Goal: Task Accomplishment & Management: Manage account settings

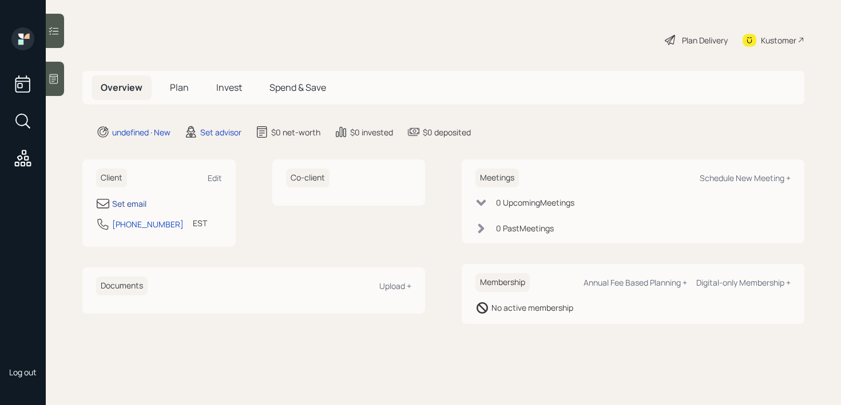
click at [129, 198] on div "Set email" at bounding box center [129, 204] width 34 height 12
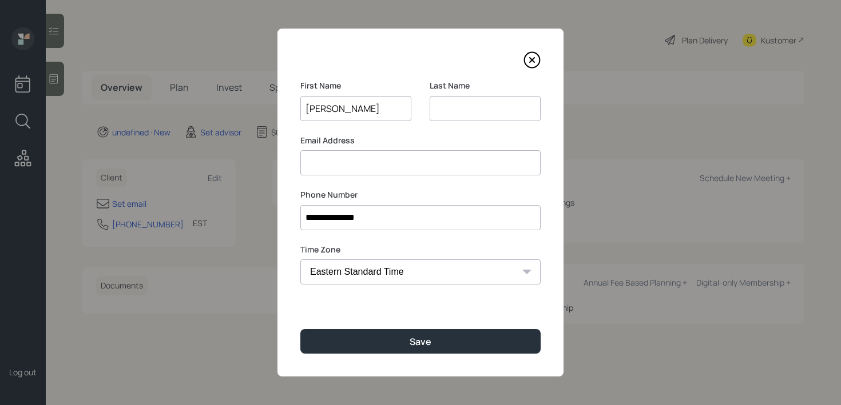
type input "[PERSON_NAME]"
click at [424, 160] on input at bounding box center [420, 162] width 240 height 25
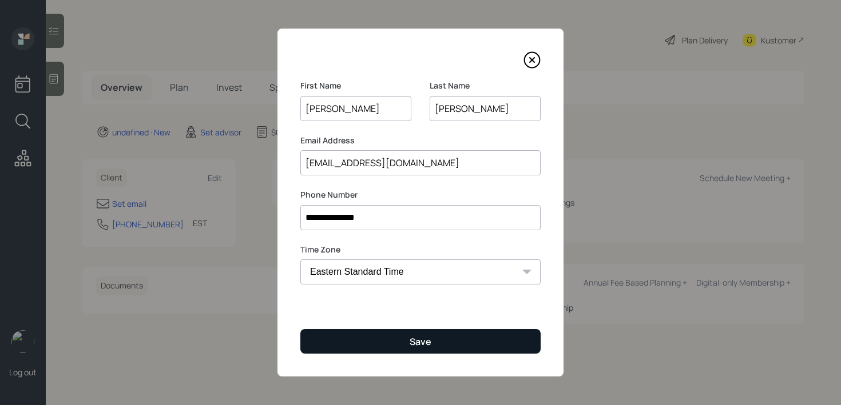
type input "[EMAIL_ADDRESS][DOMAIN_NAME]"
click at [435, 340] on button "Save" at bounding box center [420, 341] width 240 height 25
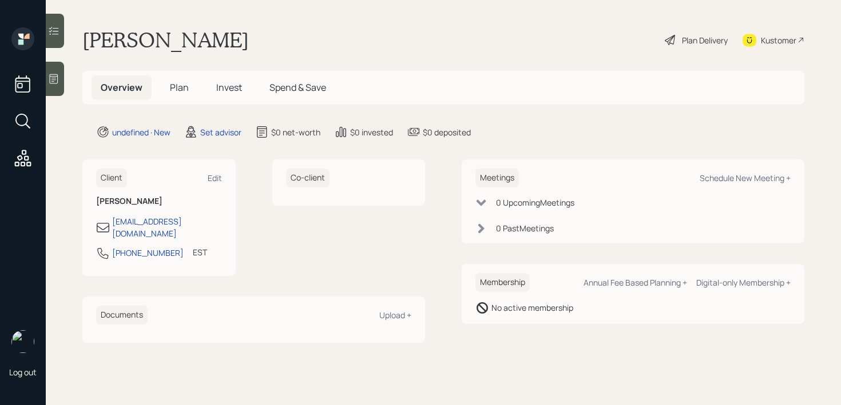
click at [52, 77] on icon at bounding box center [53, 78] width 11 height 11
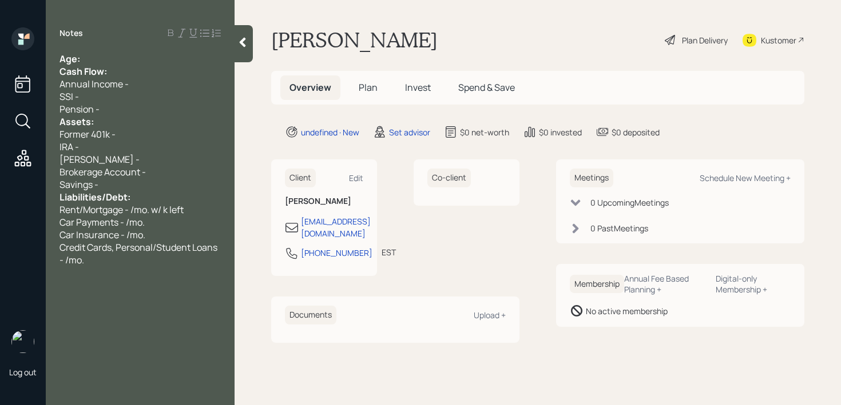
click at [102, 64] on div "Age:" at bounding box center [139, 59] width 161 height 13
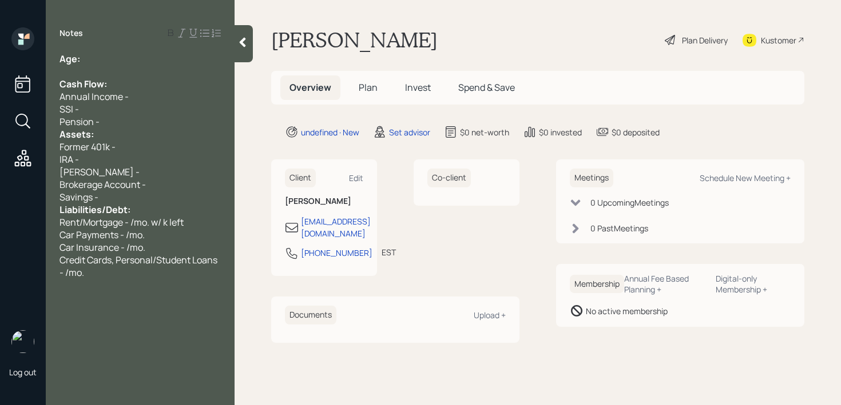
click at [125, 130] on div "Assets:" at bounding box center [139, 134] width 161 height 13
click at [128, 120] on div "Pension -" at bounding box center [139, 122] width 161 height 13
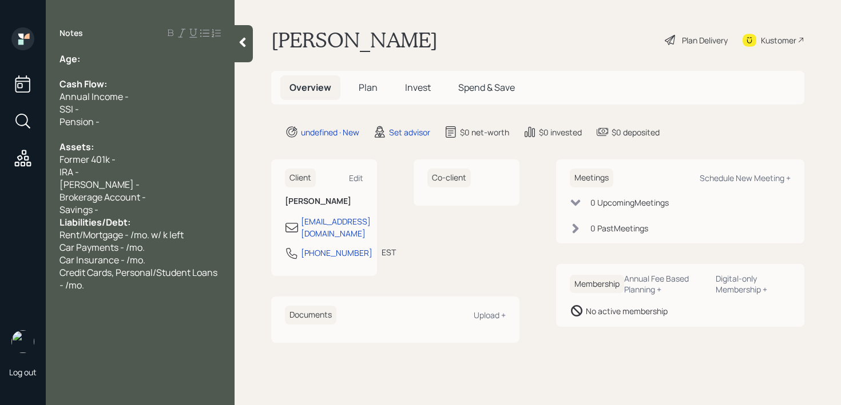
click at [119, 209] on div "Savings -" at bounding box center [139, 210] width 161 height 13
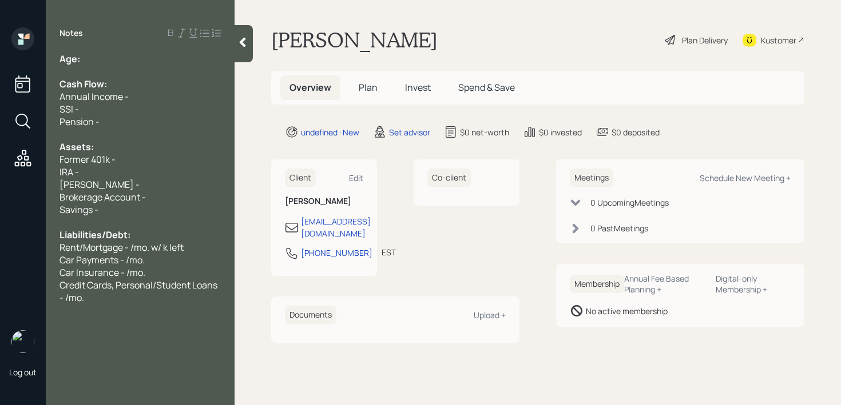
click at [763, 37] on div "Kustomer" at bounding box center [778, 40] width 35 height 12
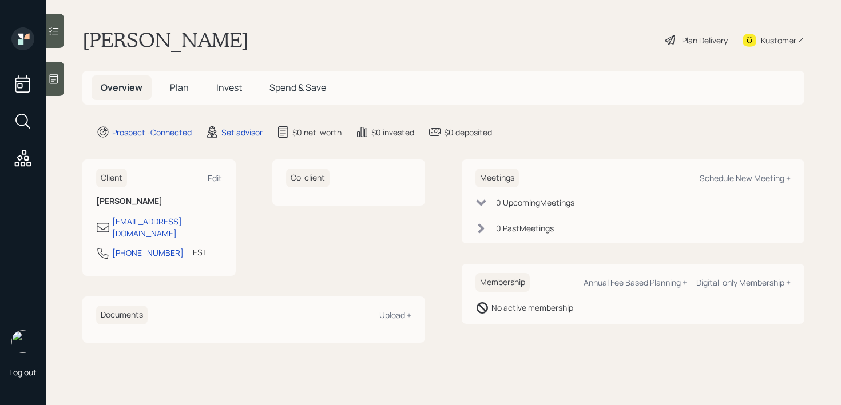
click at [56, 70] on div at bounding box center [55, 79] width 18 height 34
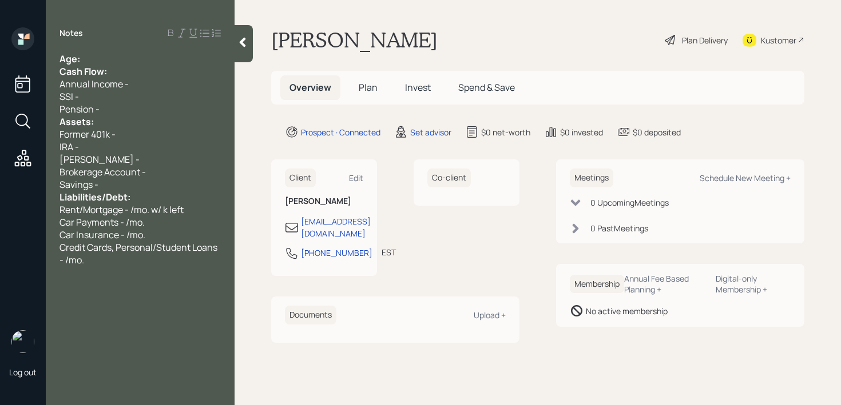
click at [122, 61] on div "Age:" at bounding box center [139, 59] width 161 height 13
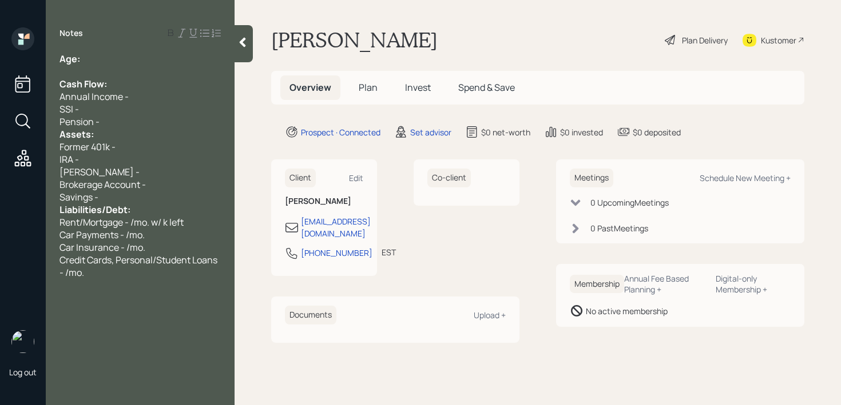
click at [108, 123] on div "Pension -" at bounding box center [139, 122] width 161 height 13
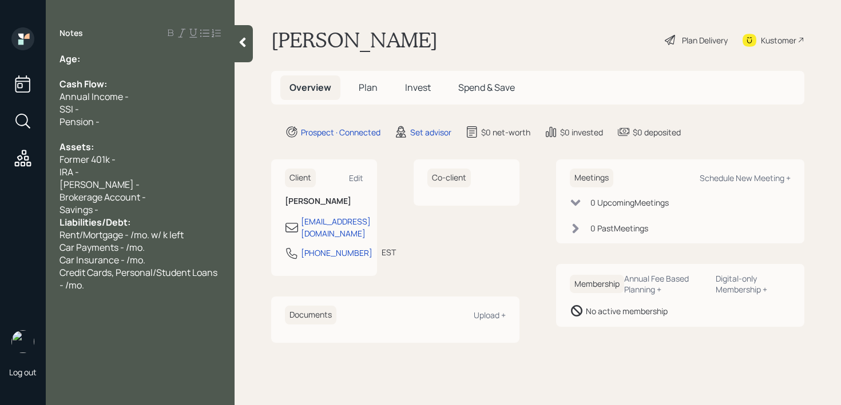
click at [151, 217] on div "Liabilities/Debt:" at bounding box center [139, 222] width 161 height 13
click at [157, 210] on div "Savings -" at bounding box center [139, 210] width 161 height 13
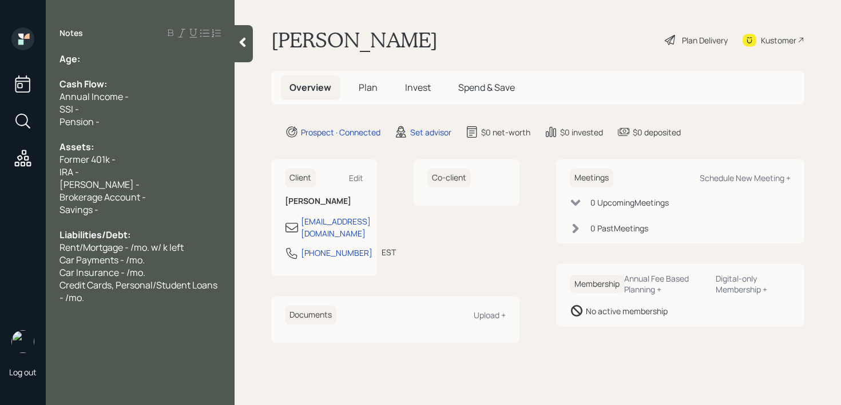
click at [108, 69] on div at bounding box center [139, 71] width 161 height 13
click at [109, 67] on div at bounding box center [139, 71] width 161 height 13
click at [112, 62] on div "Age:" at bounding box center [139, 59] width 161 height 13
drag, startPoint x: 98, startPoint y: 58, endPoint x: 81, endPoint y: 58, distance: 17.2
click at [81, 58] on div "Age: [DEMOGRAPHIC_DATA]" at bounding box center [139, 59] width 161 height 13
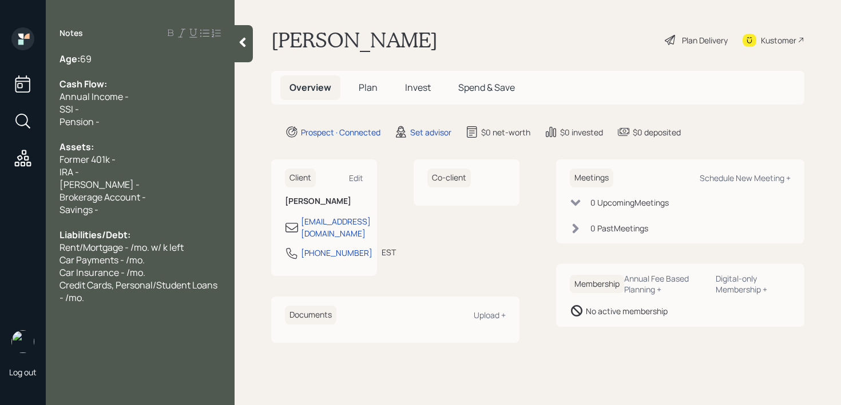
click at [98, 57] on div "Age: [DEMOGRAPHIC_DATA]" at bounding box center [139, 59] width 161 height 13
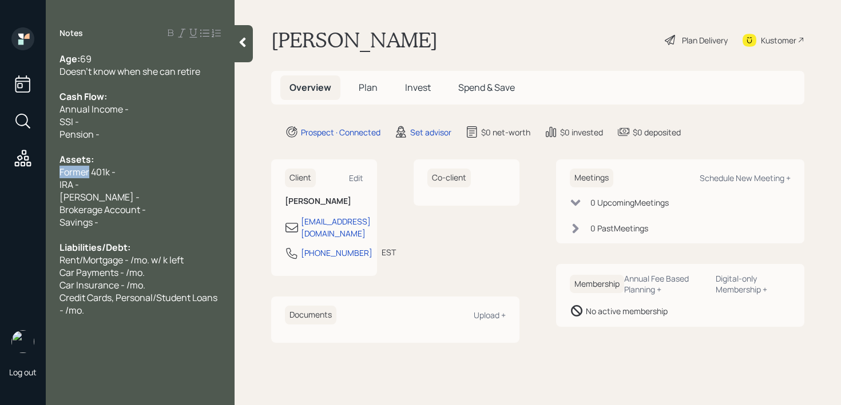
drag, startPoint x: 90, startPoint y: 172, endPoint x: 0, endPoint y: 172, distance: 90.4
click at [25, 172] on div "Log out Notes Age: [DEMOGRAPHIC_DATA] Doesn't know when she can retire Cash Flo…" at bounding box center [420, 202] width 841 height 405
click at [144, 168] on div "Current 401k -" at bounding box center [139, 172] width 161 height 13
click at [145, 173] on div "Current 401k - k" at bounding box center [139, 172] width 161 height 13
click at [145, 185] on div "IRA -" at bounding box center [139, 184] width 161 height 13
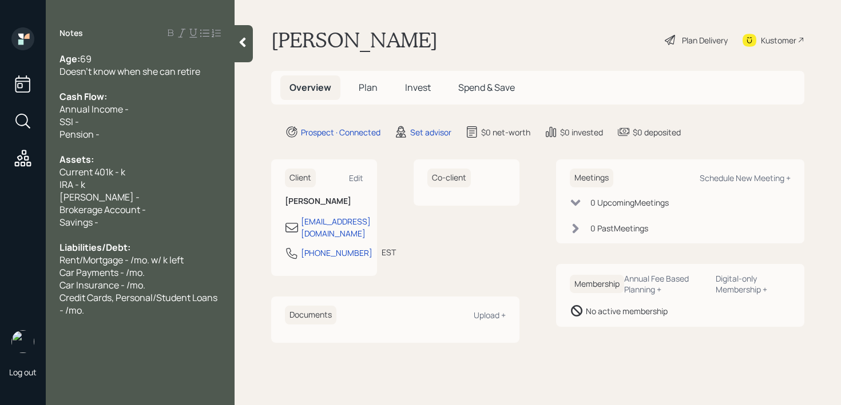
click at [147, 178] on div "IRA - k" at bounding box center [139, 184] width 161 height 13
click at [150, 172] on div "Current 401k - k" at bounding box center [139, 172] width 161 height 13
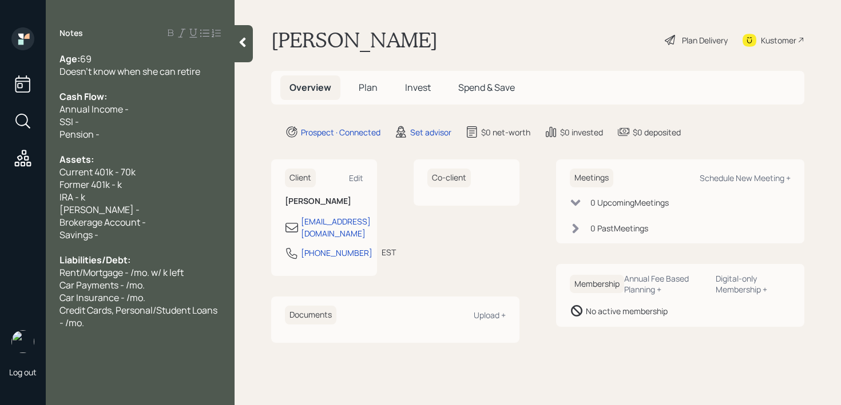
click at [144, 193] on div "IRA - k" at bounding box center [139, 197] width 161 height 13
click at [148, 184] on div "Former 401k - k" at bounding box center [139, 184] width 161 height 13
drag, startPoint x: 150, startPoint y: 179, endPoint x: 0, endPoint y: 179, distance: 150.4
click at [0, 179] on div "Log out Notes Age: [DEMOGRAPHIC_DATA] Doesn't know when she can retire Cash Flo…" at bounding box center [420, 202] width 841 height 405
click at [164, 161] on div "Assets:" at bounding box center [139, 159] width 161 height 13
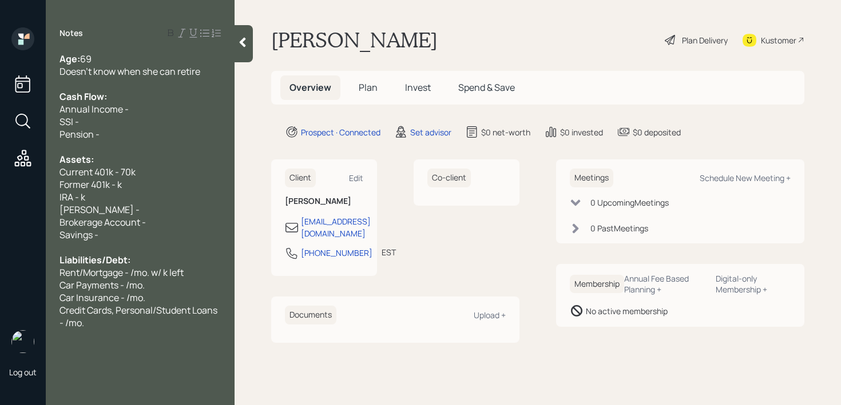
click at [117, 190] on span "Former 401k - k" at bounding box center [90, 184] width 62 height 13
click at [153, 180] on div "Former 401k - k" at bounding box center [139, 184] width 161 height 13
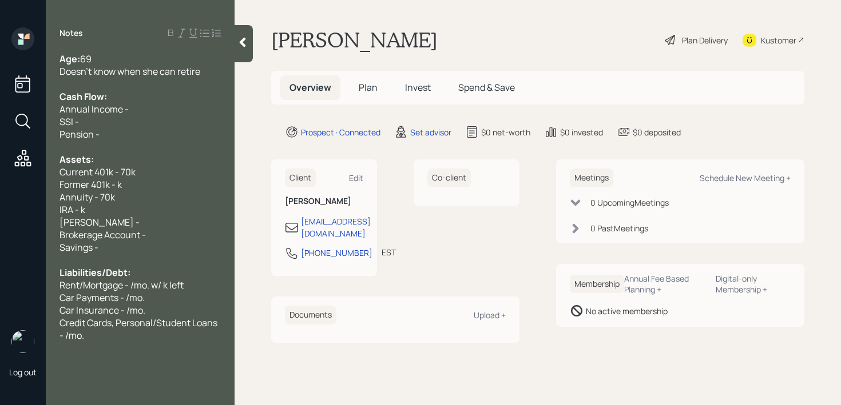
drag, startPoint x: 149, startPoint y: 180, endPoint x: 0, endPoint y: 176, distance: 148.8
click at [0, 176] on div "Log out Notes Age: [DEMOGRAPHIC_DATA] Doesn't know when she can retire Cash Flo…" at bounding box center [420, 202] width 841 height 405
click at [200, 225] on div "[PERSON_NAME] -" at bounding box center [139, 222] width 161 height 13
drag, startPoint x: 136, startPoint y: 185, endPoint x: 35, endPoint y: 185, distance: 100.1
click at [35, 185] on div "Log out Notes Age: [DEMOGRAPHIC_DATA] Doesn't know when she can retire Cash Flo…" at bounding box center [420, 202] width 841 height 405
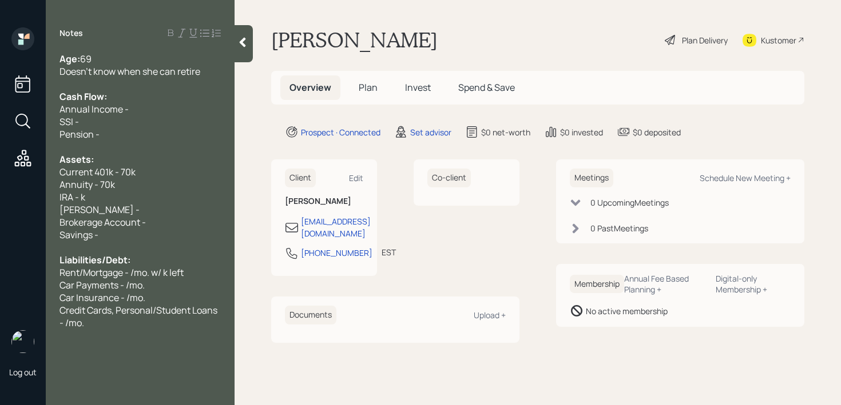
click at [97, 196] on div "IRA - k" at bounding box center [139, 197] width 161 height 13
click at [122, 196] on div "IRA - k" at bounding box center [139, 197] width 161 height 13
drag, startPoint x: 121, startPoint y: 208, endPoint x: 49, endPoint y: 192, distance: 73.1
click at [49, 197] on div "Age: [DEMOGRAPHIC_DATA] Doesn't know when she can retire Cash Flow: Annual Inco…" at bounding box center [140, 191] width 189 height 277
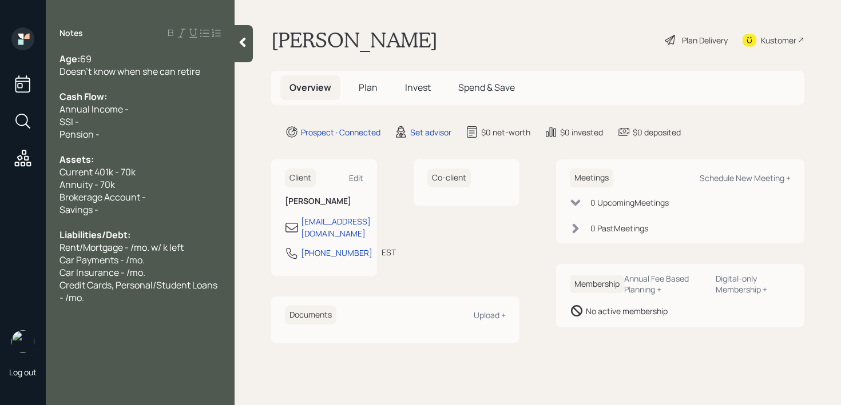
click at [175, 174] on div "Current 401k - 70k" at bounding box center [139, 172] width 161 height 13
click at [175, 192] on div "Brokerage Account -" at bounding box center [139, 197] width 161 height 13
drag, startPoint x: 164, startPoint y: 213, endPoint x: 0, endPoint y: 212, distance: 163.6
click at [0, 212] on div "Log out Notes Age: [DEMOGRAPHIC_DATA] Doesn't know when she can retire Cash Flo…" at bounding box center [420, 202] width 841 height 405
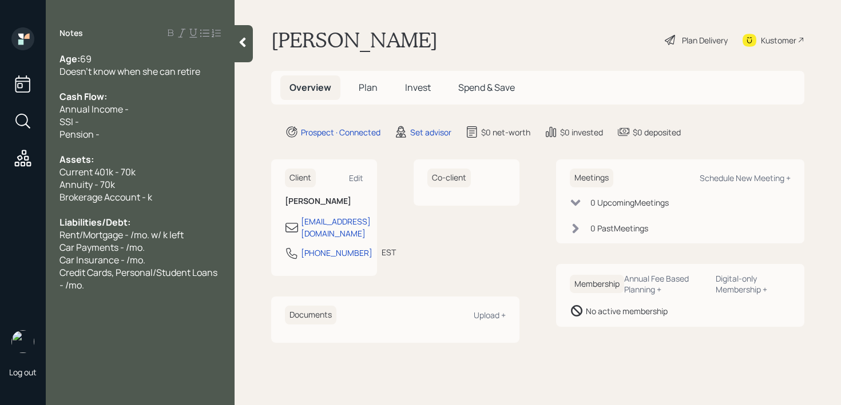
click at [124, 109] on span "Annual Income -" at bounding box center [93, 109] width 69 height 13
click at [163, 109] on div "Annual Income -" at bounding box center [139, 109] width 161 height 13
click at [142, 185] on div "Annuity - 70k" at bounding box center [139, 184] width 161 height 13
click at [150, 188] on div "Annuity - 70k" at bounding box center [139, 184] width 161 height 13
drag, startPoint x: 158, startPoint y: 190, endPoint x: 50, endPoint y: 190, distance: 108.7
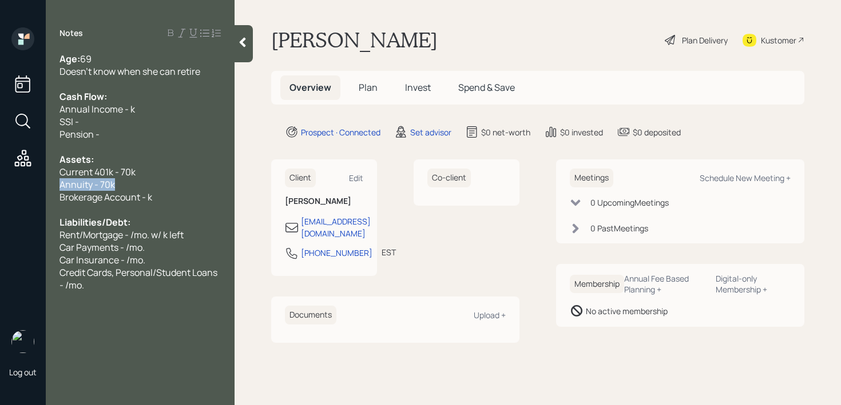
click at [50, 190] on div "Age: [DEMOGRAPHIC_DATA] Doesn't know when she can retire Cash Flow: Annual Inco…" at bounding box center [140, 172] width 189 height 239
click at [183, 204] on div at bounding box center [139, 210] width 161 height 13
drag, startPoint x: 185, startPoint y: 204, endPoint x: 29, endPoint y: 204, distance: 155.5
click at [31, 204] on div "Log out Notes Age: [DEMOGRAPHIC_DATA] Doesn't know when she can retire Cash Flo…" at bounding box center [420, 202] width 841 height 405
click at [83, 202] on span "Brokerage Account - k" at bounding box center [105, 197] width 93 height 13
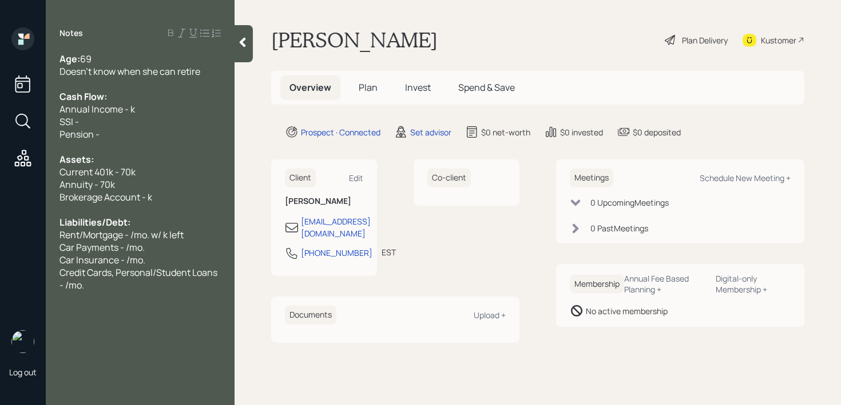
drag, startPoint x: 197, startPoint y: 199, endPoint x: 0, endPoint y: 228, distance: 199.4
click at [0, 228] on div "Log out Notes Age: [DEMOGRAPHIC_DATA] Doesn't know when she can retire Cash Flo…" at bounding box center [420, 202] width 841 height 405
drag, startPoint x: 156, startPoint y: 195, endPoint x: 33, endPoint y: 195, distance: 122.4
click at [33, 195] on div "Log out Notes Age: [DEMOGRAPHIC_DATA] Doesn't know when she can retire Cash Flo…" at bounding box center [420, 202] width 841 height 405
click at [153, 202] on div "Brokerage Account - k" at bounding box center [139, 197] width 161 height 13
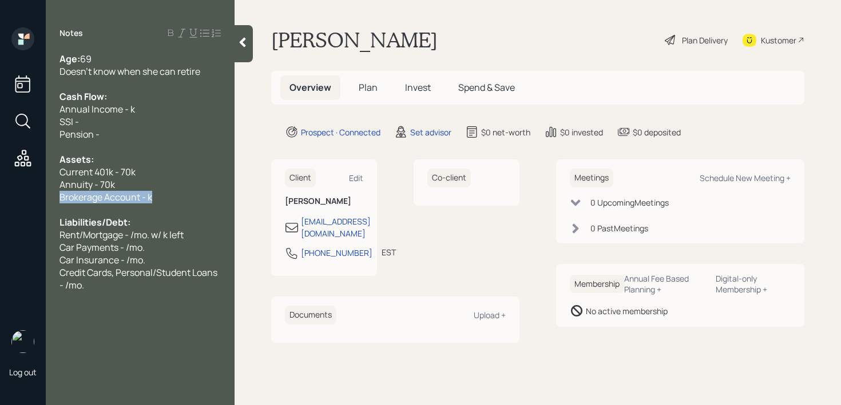
drag, startPoint x: 162, startPoint y: 202, endPoint x: 0, endPoint y: 199, distance: 161.9
click at [0, 202] on div "Log out Notes Age: [DEMOGRAPHIC_DATA] Doesn't know when she can retire Cash Flo…" at bounding box center [420, 202] width 841 height 405
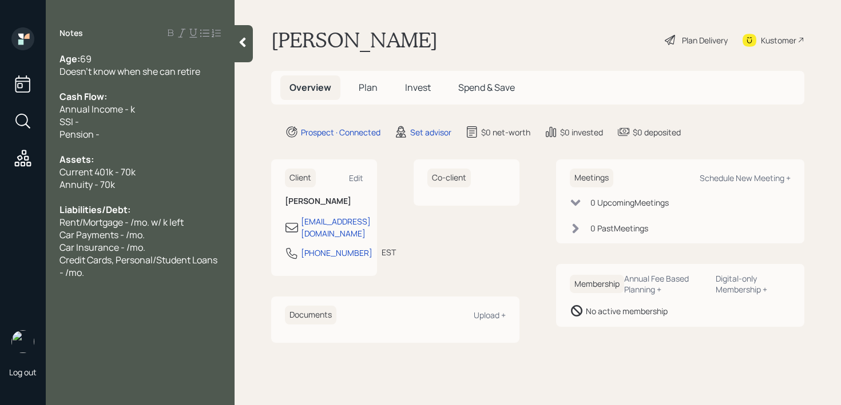
click at [210, 173] on div "Current 401k - 70k" at bounding box center [139, 172] width 161 height 13
click at [154, 176] on div "Current 401k - 70k" at bounding box center [139, 172] width 161 height 13
